Goal: Transaction & Acquisition: Purchase product/service

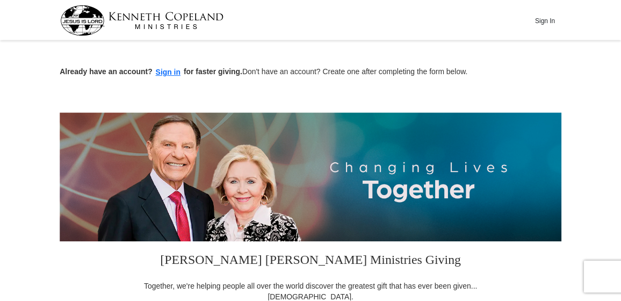
scroll to position [48, 0]
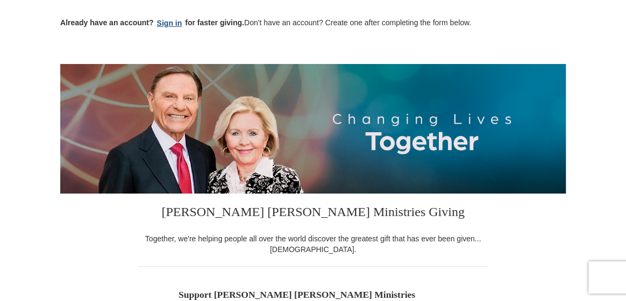
click at [167, 21] on button "Sign in" at bounding box center [170, 23] width 32 height 12
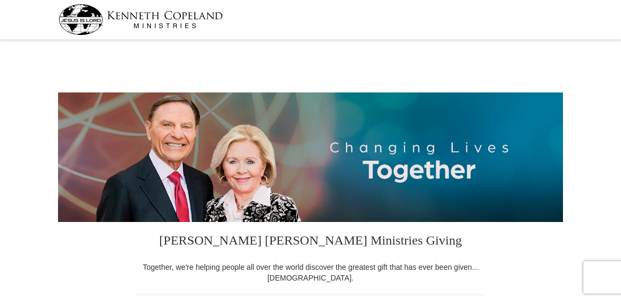
select select "OR"
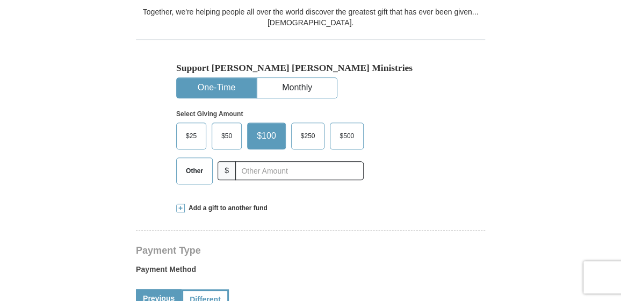
scroll to position [244, 0]
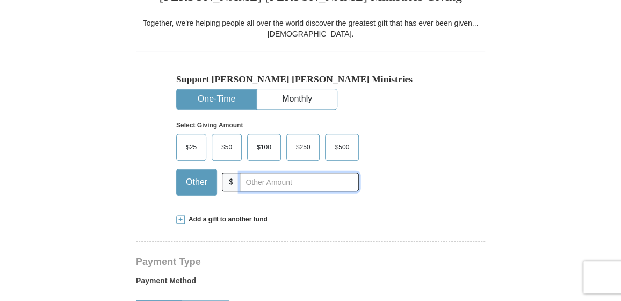
click at [264, 179] on input "text" at bounding box center [299, 182] width 119 height 19
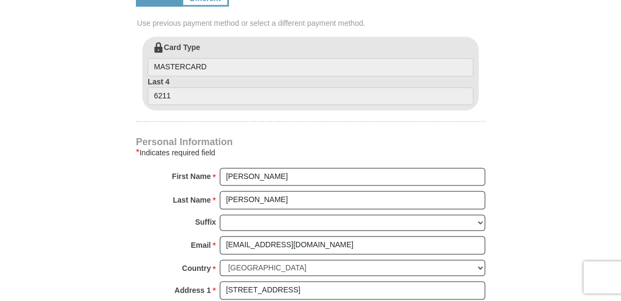
scroll to position [586, 0]
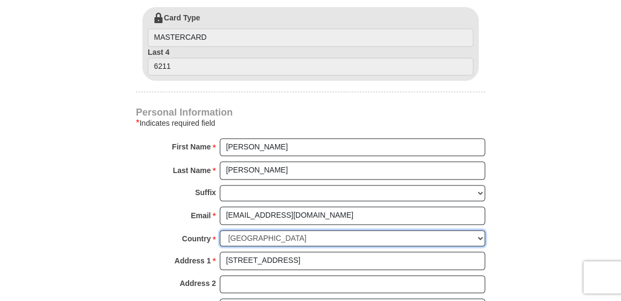
click at [287, 230] on select "United States of America Canada Antigua and Barbuda Argentina Armenia Aruba Aus…" at bounding box center [353, 238] width 266 height 17
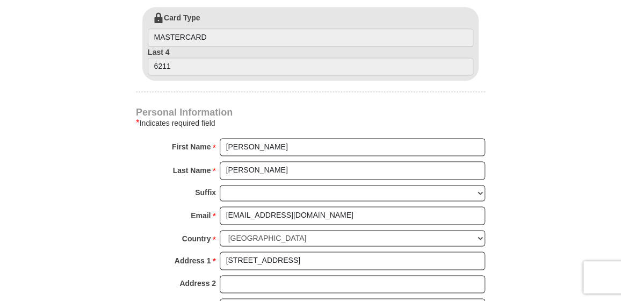
click at [65, 180] on form "Kenneth Copeland Ministries Giving Together, we're helping people all over the …" at bounding box center [310, 22] width 505 height 1130
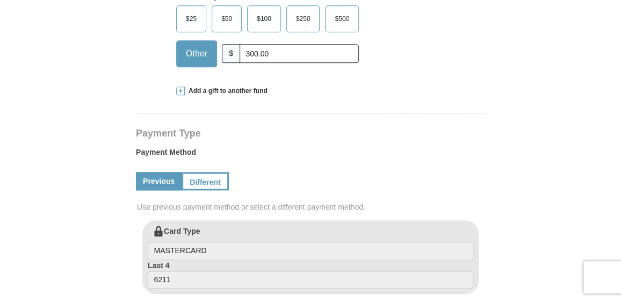
scroll to position [342, 0]
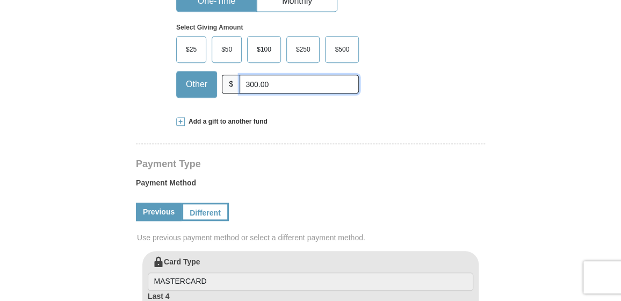
drag, startPoint x: 246, startPoint y: 83, endPoint x: 231, endPoint y: 83, distance: 15.1
click at [240, 84] on input "300.00" at bounding box center [299, 84] width 119 height 19
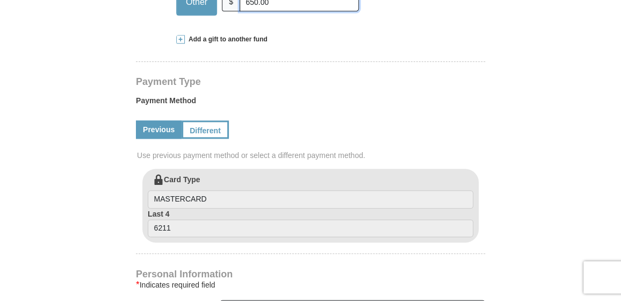
scroll to position [440, 0]
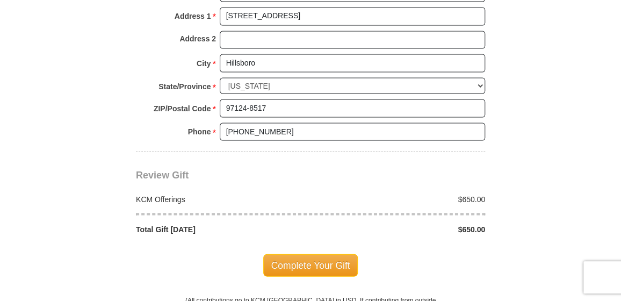
type input "650.00"
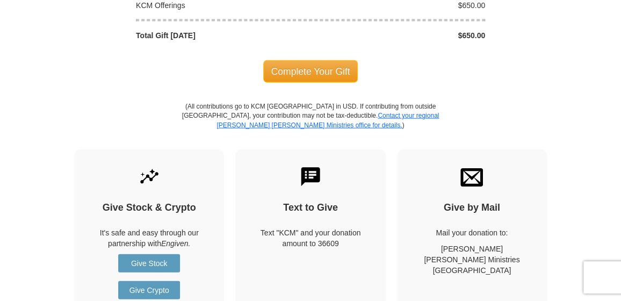
scroll to position [1026, 0]
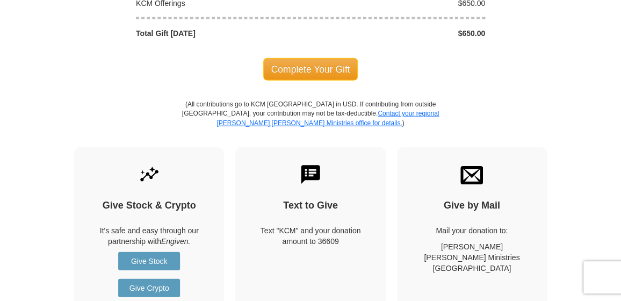
click at [341, 159] on body "Kenneth Copeland Ministries Giving Together, we're helping people all over the …" at bounding box center [310, 11] width 621 height 2074
click at [327, 58] on span "Complete Your Gift" at bounding box center [310, 69] width 95 height 23
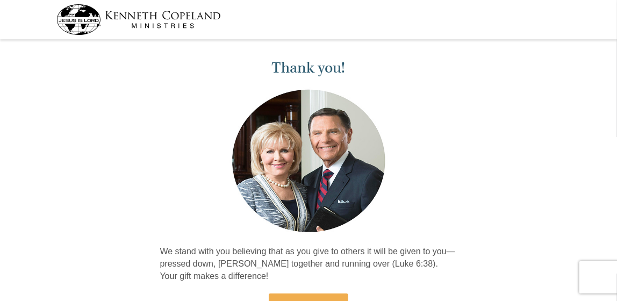
click at [318, 40] on div at bounding box center [308, 41] width 617 height 4
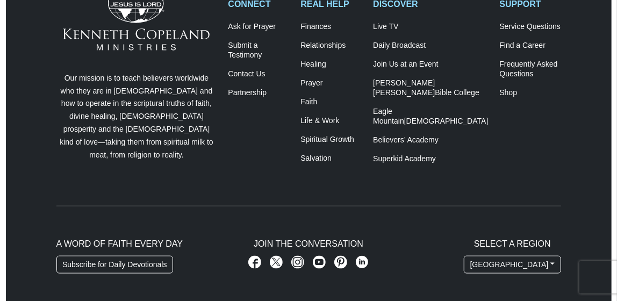
scroll to position [293, 0]
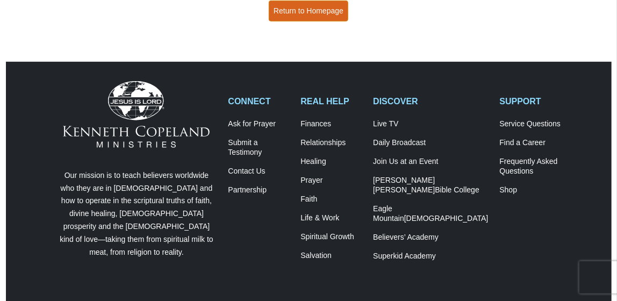
click at [316, 11] on link "Return to Homepage" at bounding box center [309, 11] width 80 height 21
